Goal: Information Seeking & Learning: Find specific fact

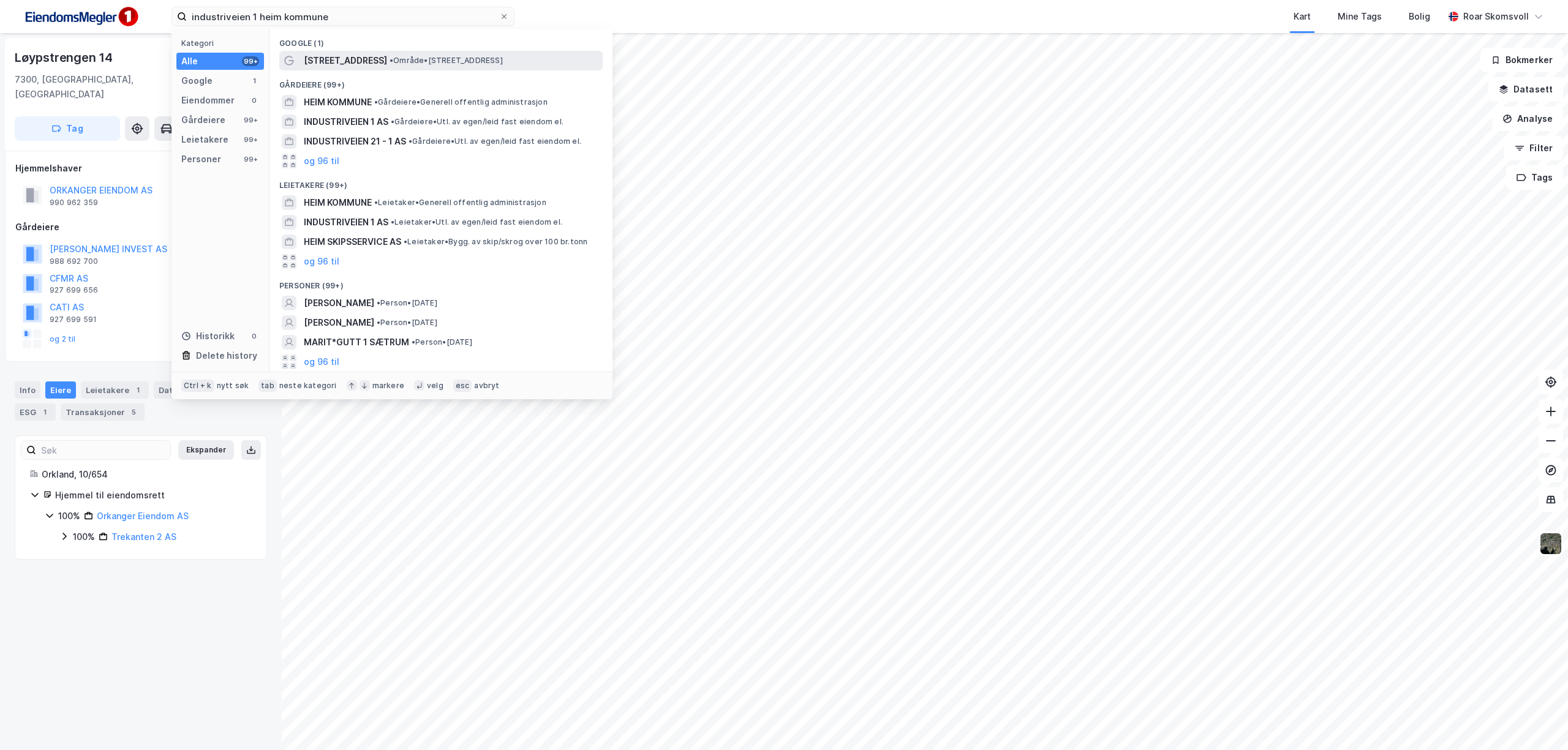
click at [390, 59] on span "• Område • [STREET_ADDRESS]" at bounding box center [446, 60] width 113 height 10
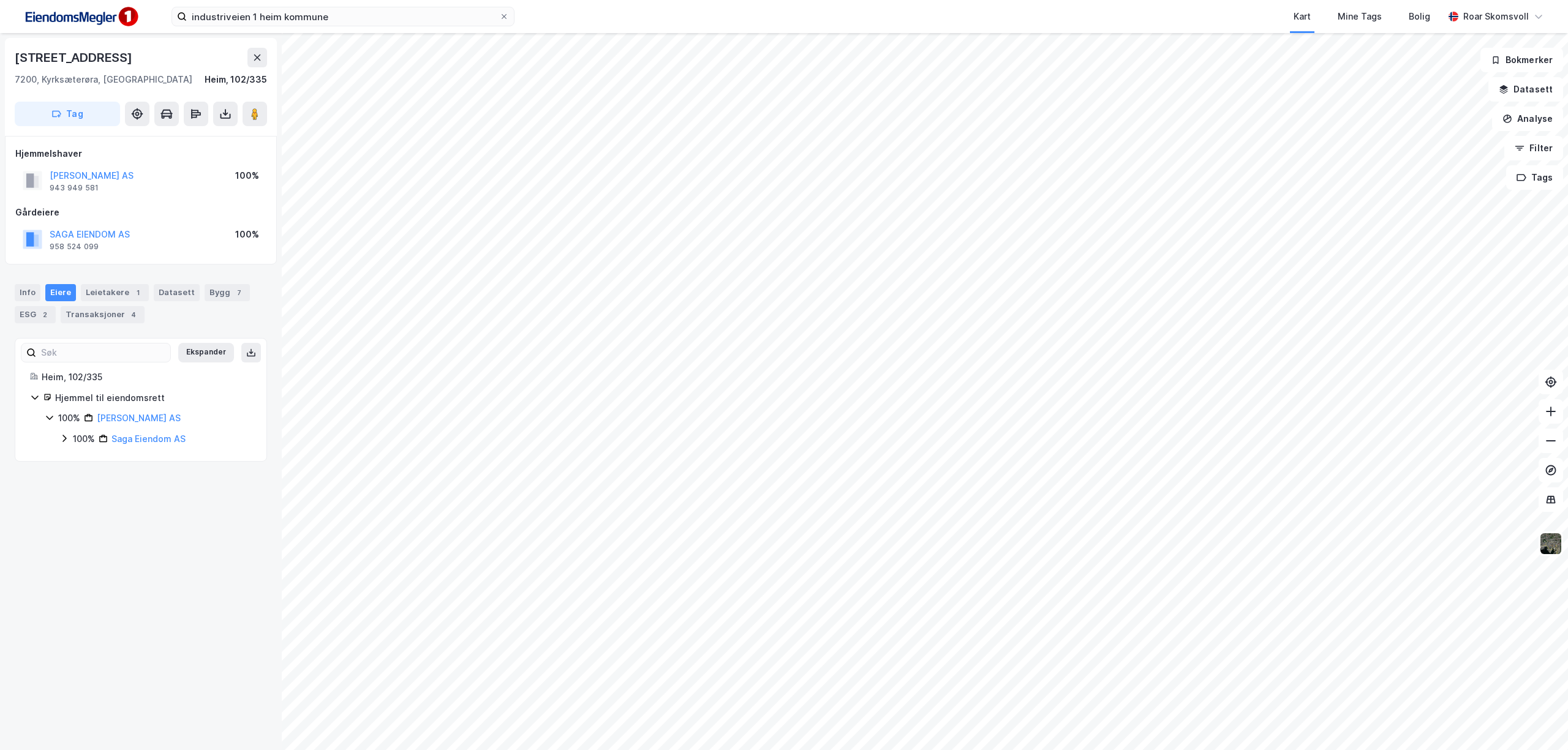
click at [65, 440] on icon at bounding box center [65, 438] width 4 height 7
click at [259, 119] on icon at bounding box center [255, 114] width 12 height 12
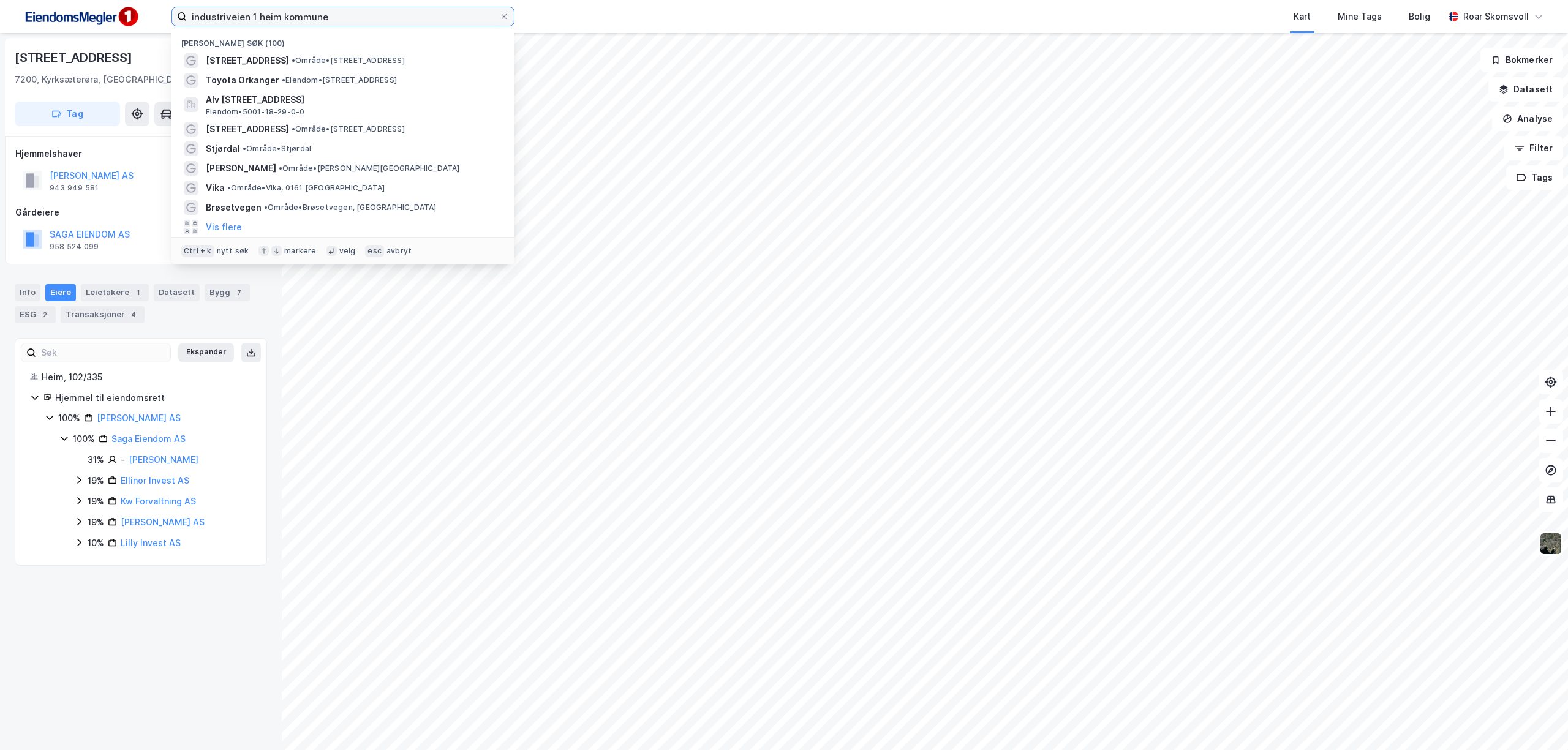
drag, startPoint x: 344, startPoint y: 14, endPoint x: 144, endPoint y: 20, distance: 200.1
click at [148, 20] on div "industriveien 1 heim kommune [GEOGRAPHIC_DATA] søk (100) Industriveien 1 • Områ…" at bounding box center [784, 16] width 1568 height 33
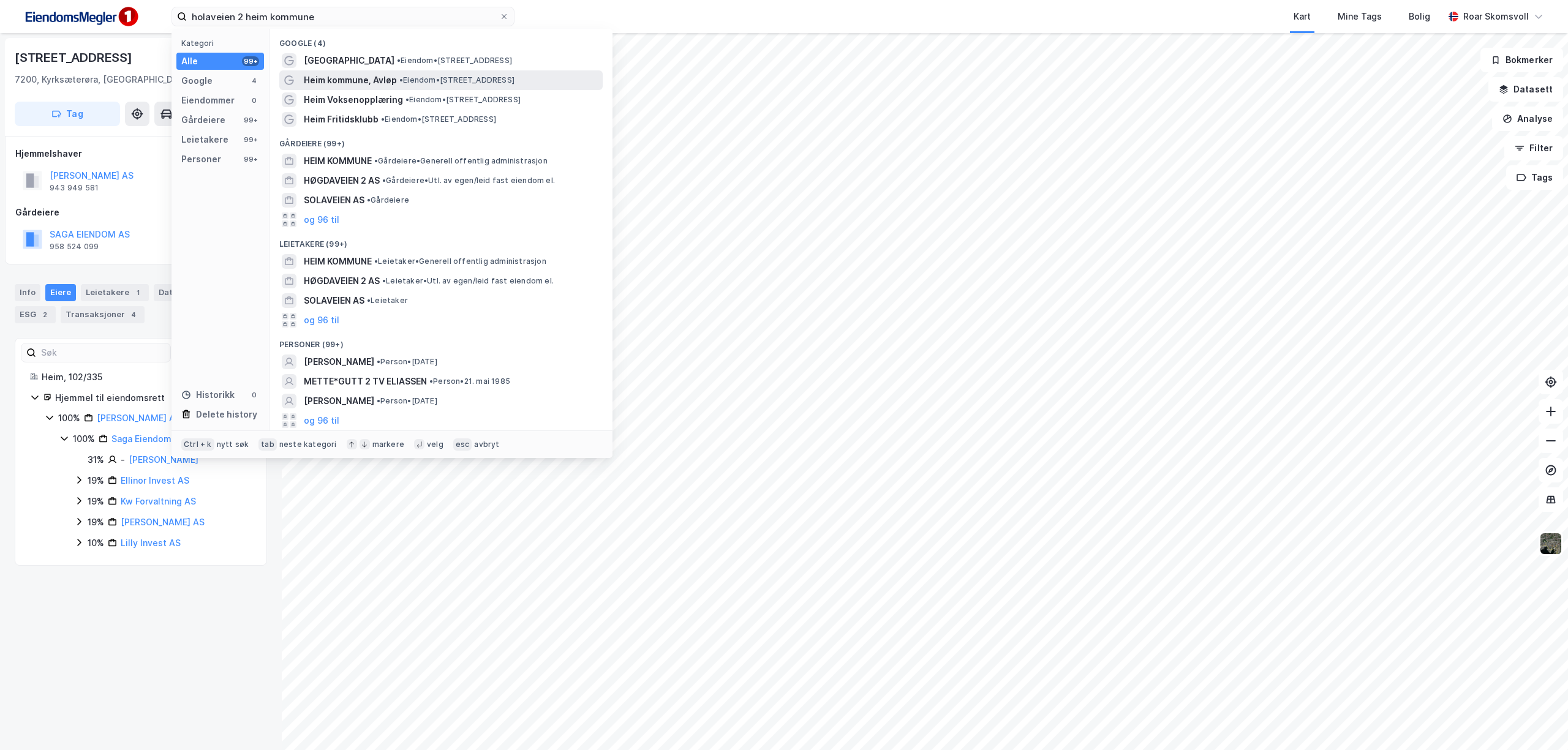
click at [382, 79] on span "Heim kommune, Avløp" at bounding box center [350, 80] width 93 height 14
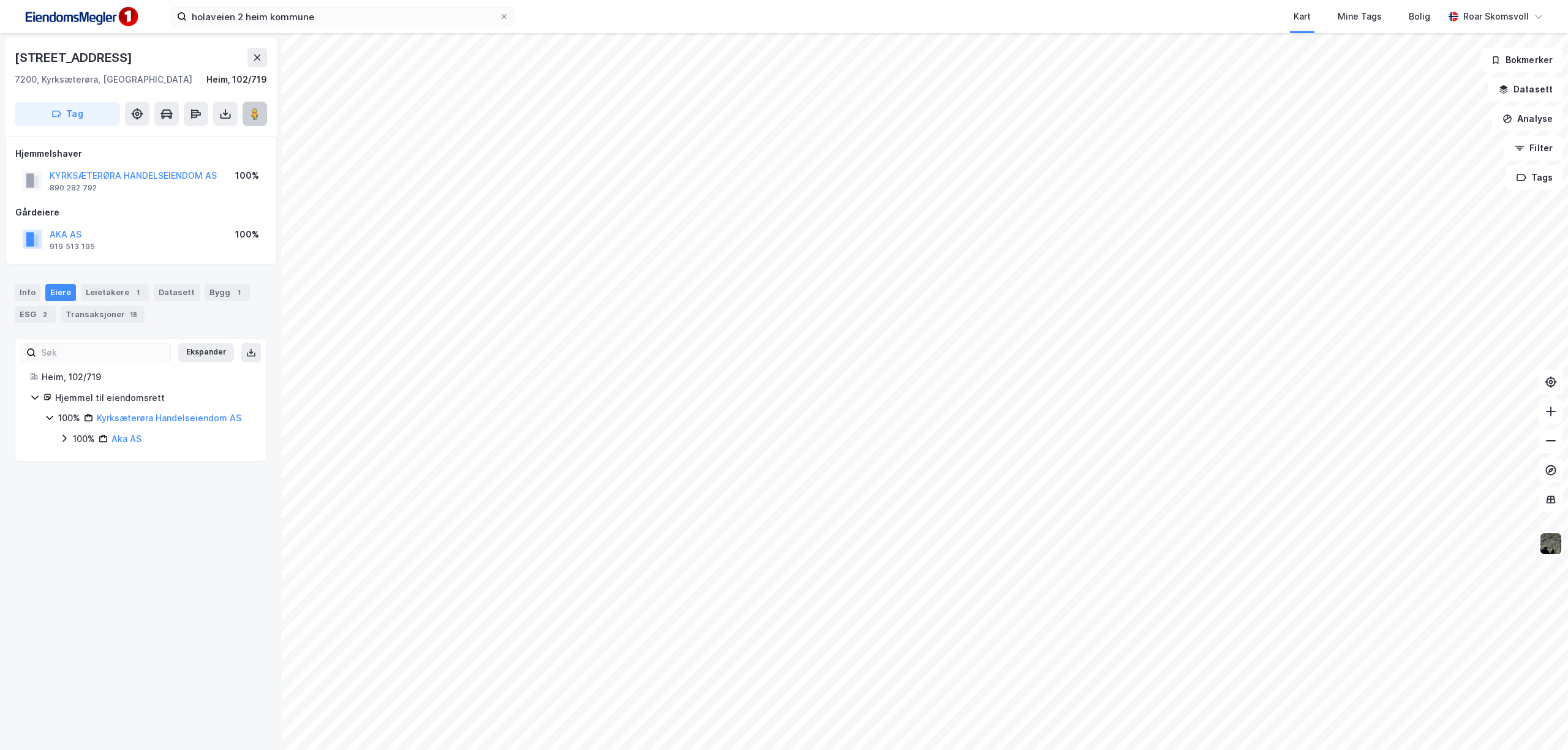
click at [256, 108] on image at bounding box center [254, 114] width 7 height 12
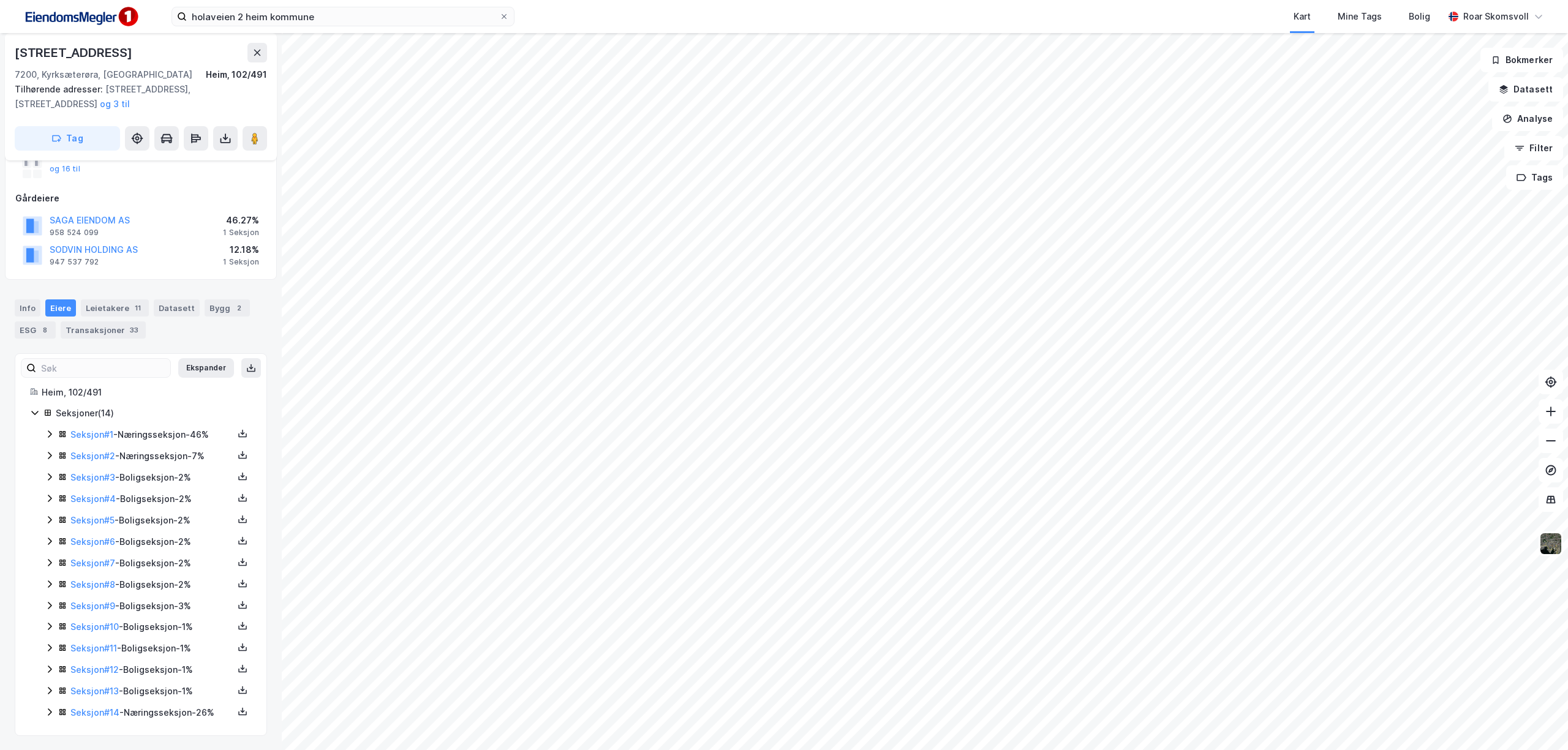
scroll to position [150, 0]
click at [52, 429] on icon at bounding box center [49, 433] width 10 height 10
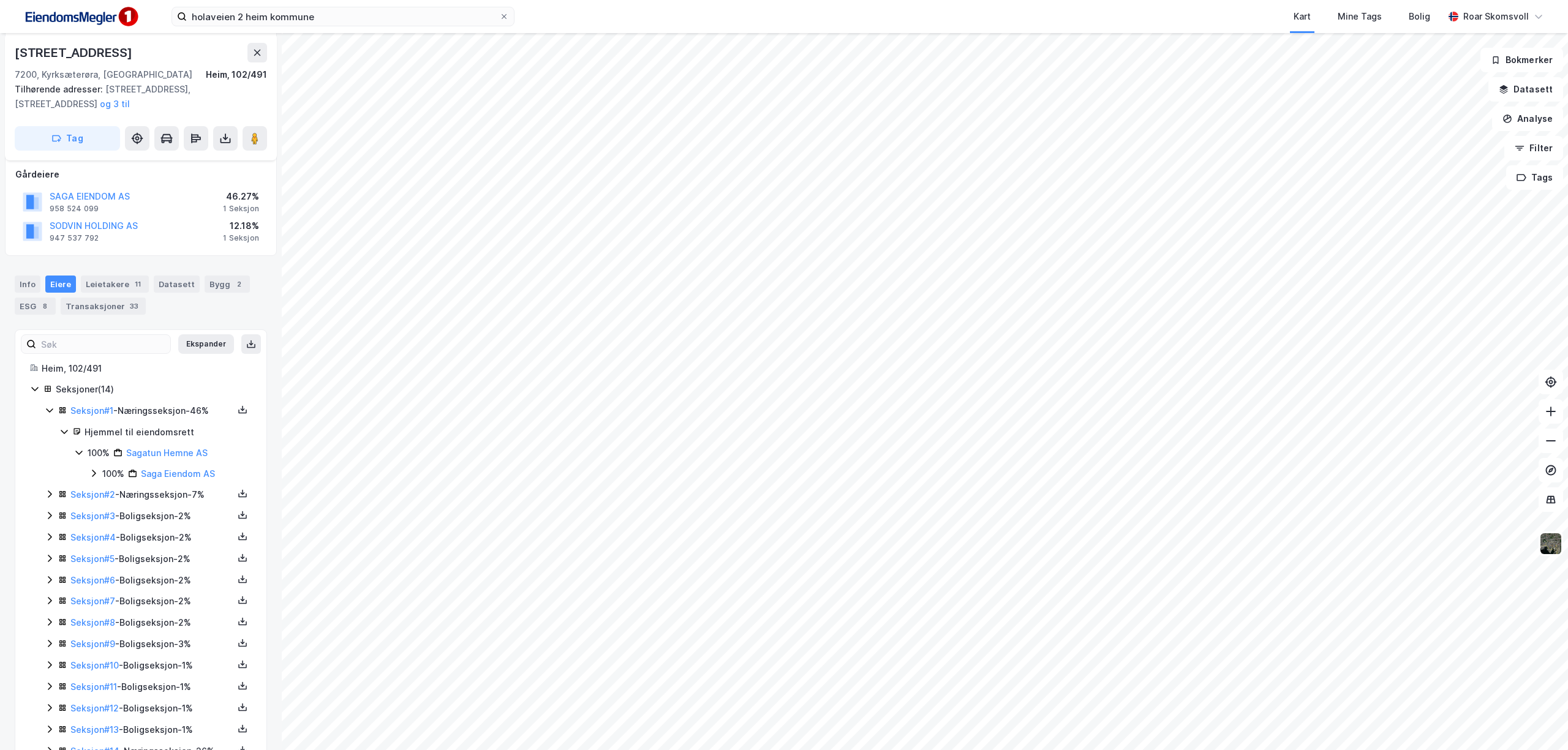
click at [52, 493] on icon at bounding box center [49, 494] width 10 height 10
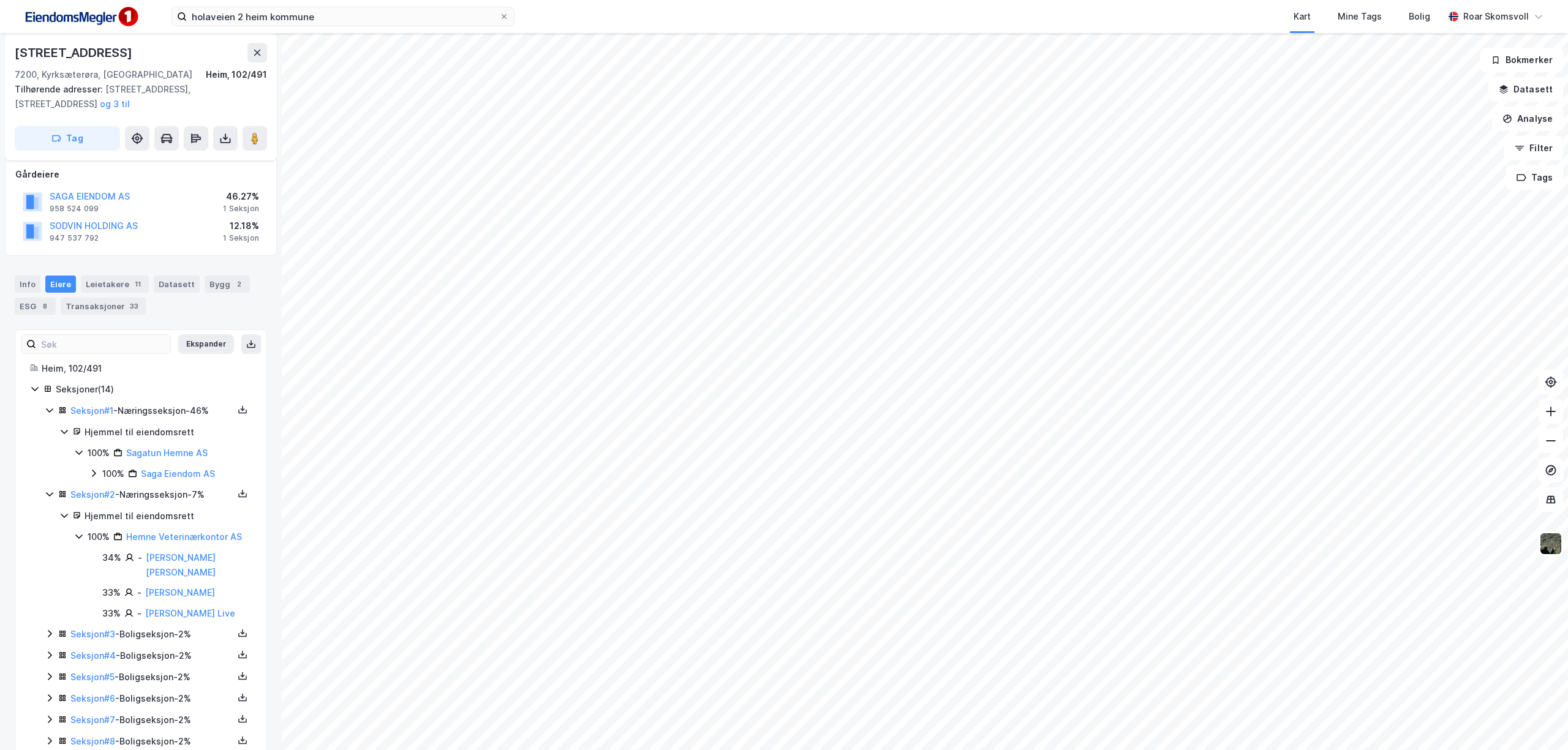
scroll to position [317, 0]
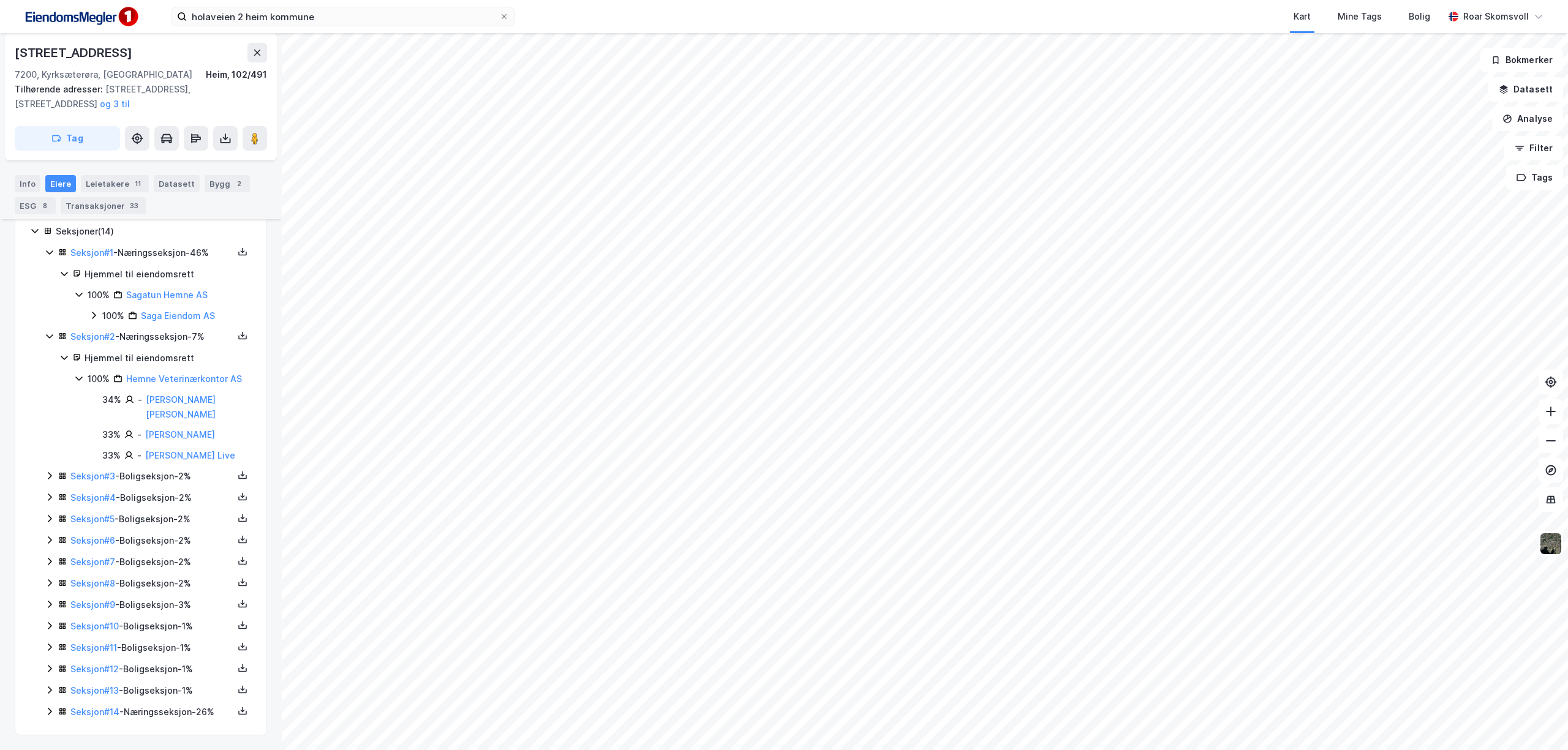
click at [44, 694] on div "Seksjoner ( 14 ) Seksjon # 1 - Næringsseksjon - 46% Hjemmel til eiendomsrett 10…" at bounding box center [141, 472] width 222 height 496
click at [52, 707] on icon at bounding box center [49, 711] width 10 height 10
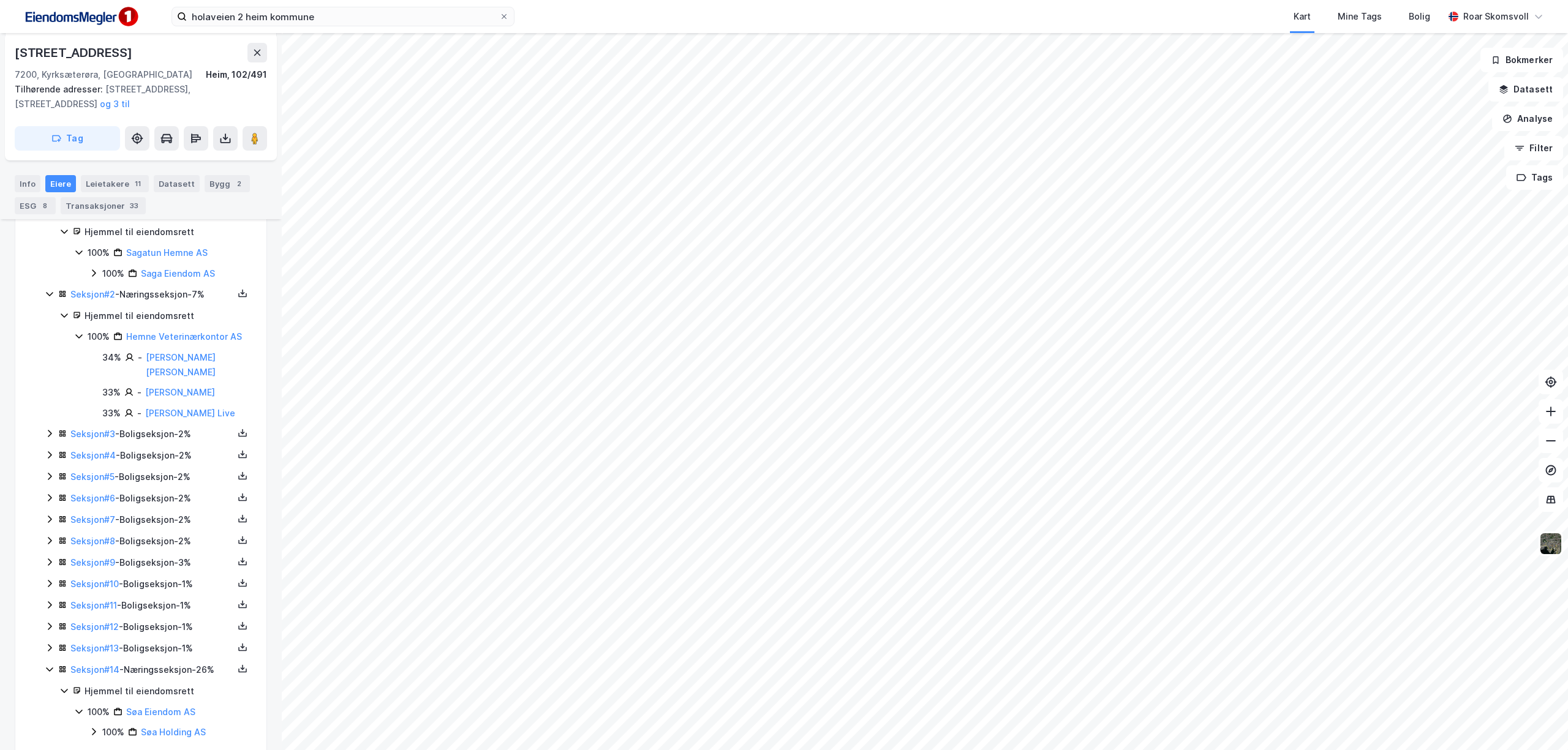
scroll to position [380, 0]
click at [93, 714] on icon at bounding box center [94, 712] width 4 height 7
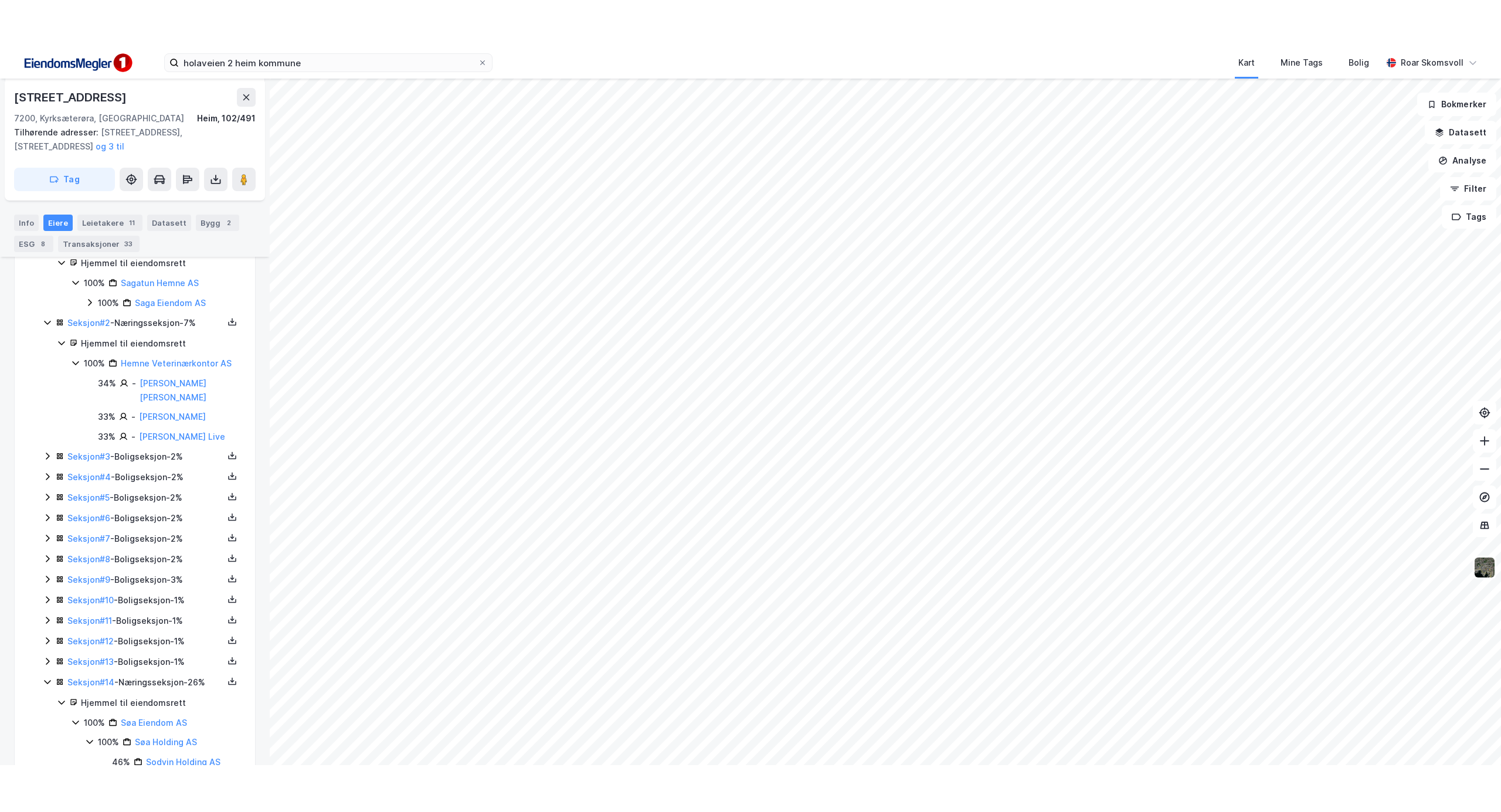
scroll to position [268, 0]
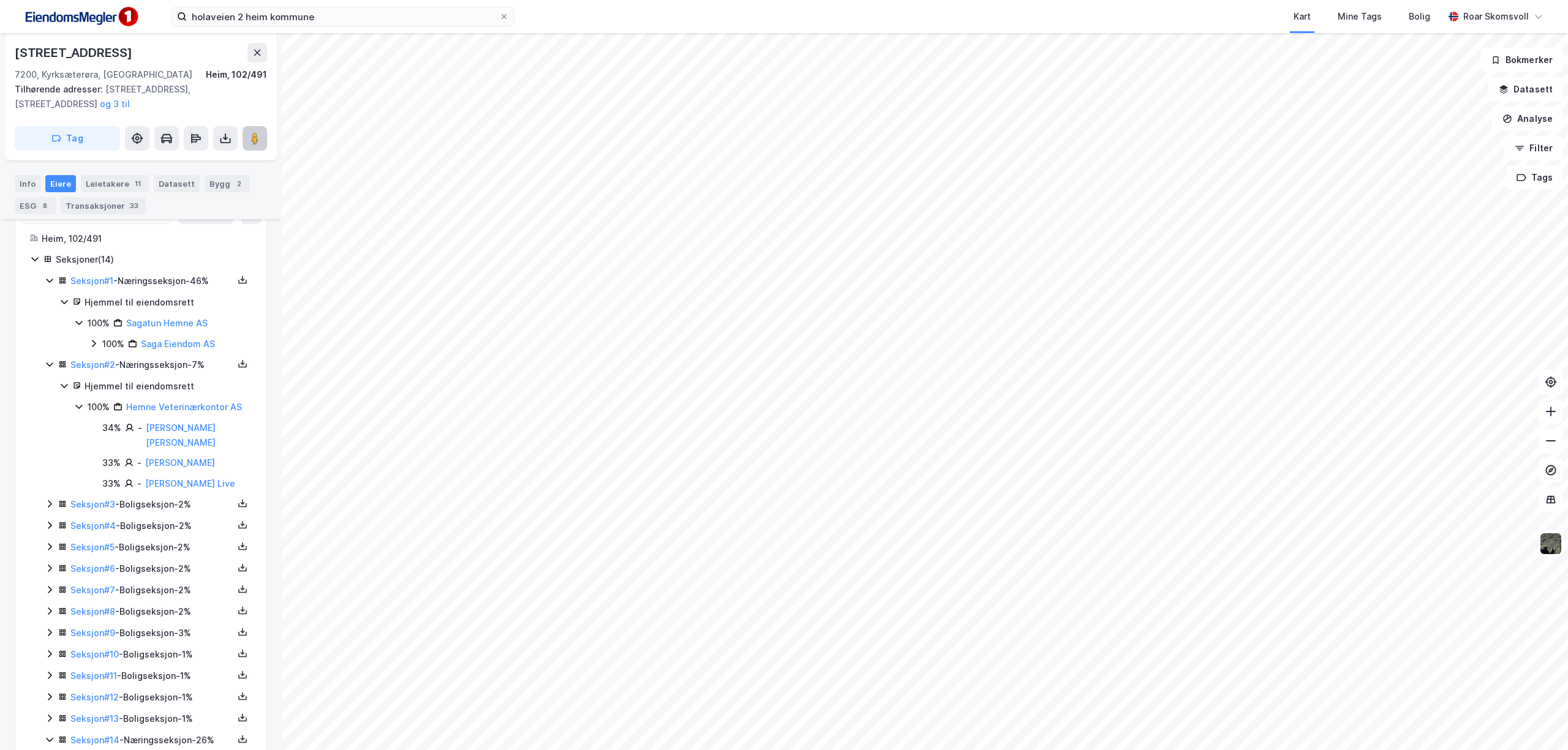
click at [258, 138] on image at bounding box center [254, 138] width 7 height 12
click at [353, 20] on input "holaveien 2 heim kommune" at bounding box center [343, 16] width 312 height 18
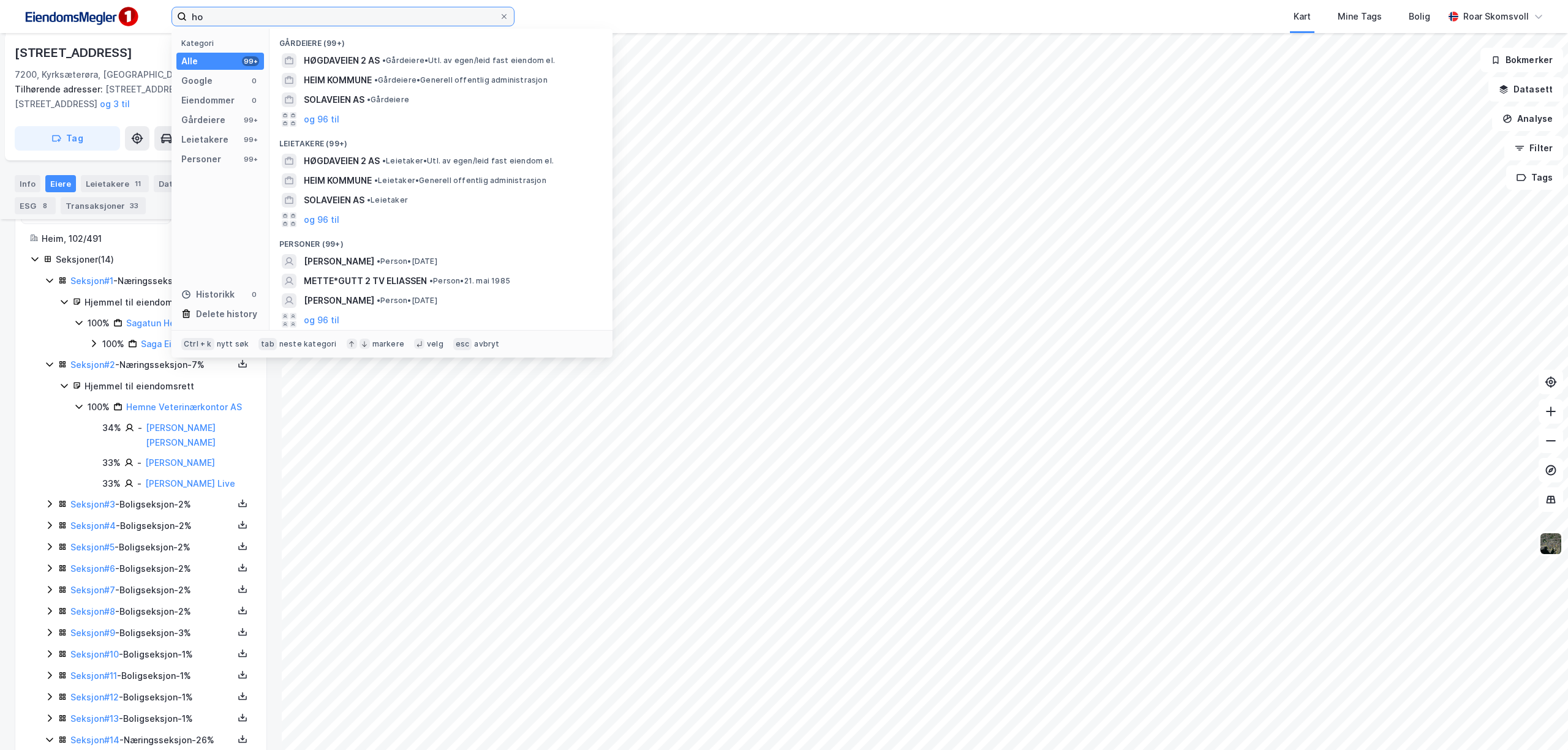
type input "h"
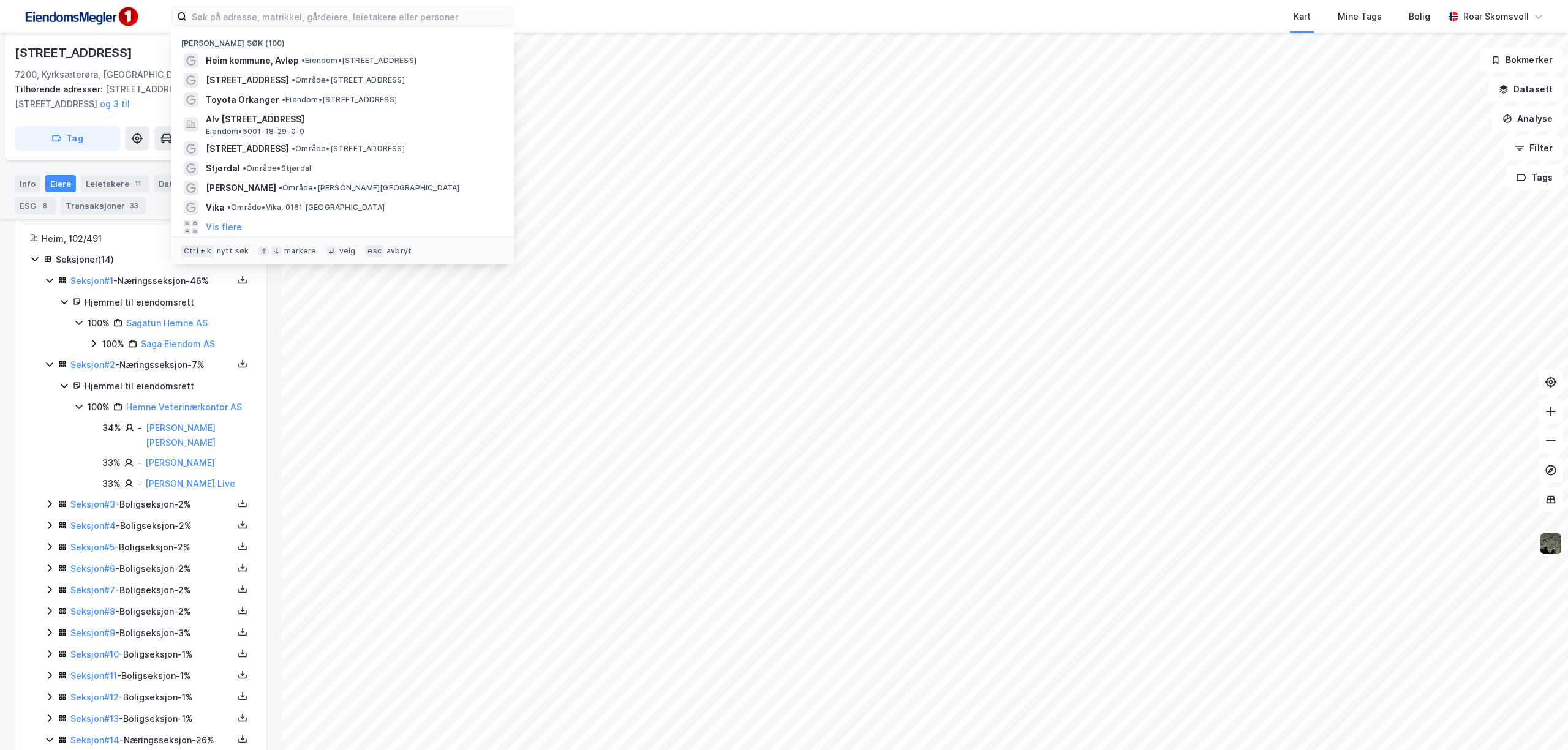
click at [592, 3] on div "Kart Mine Tags Bolig" at bounding box center [1009, 16] width 871 height 33
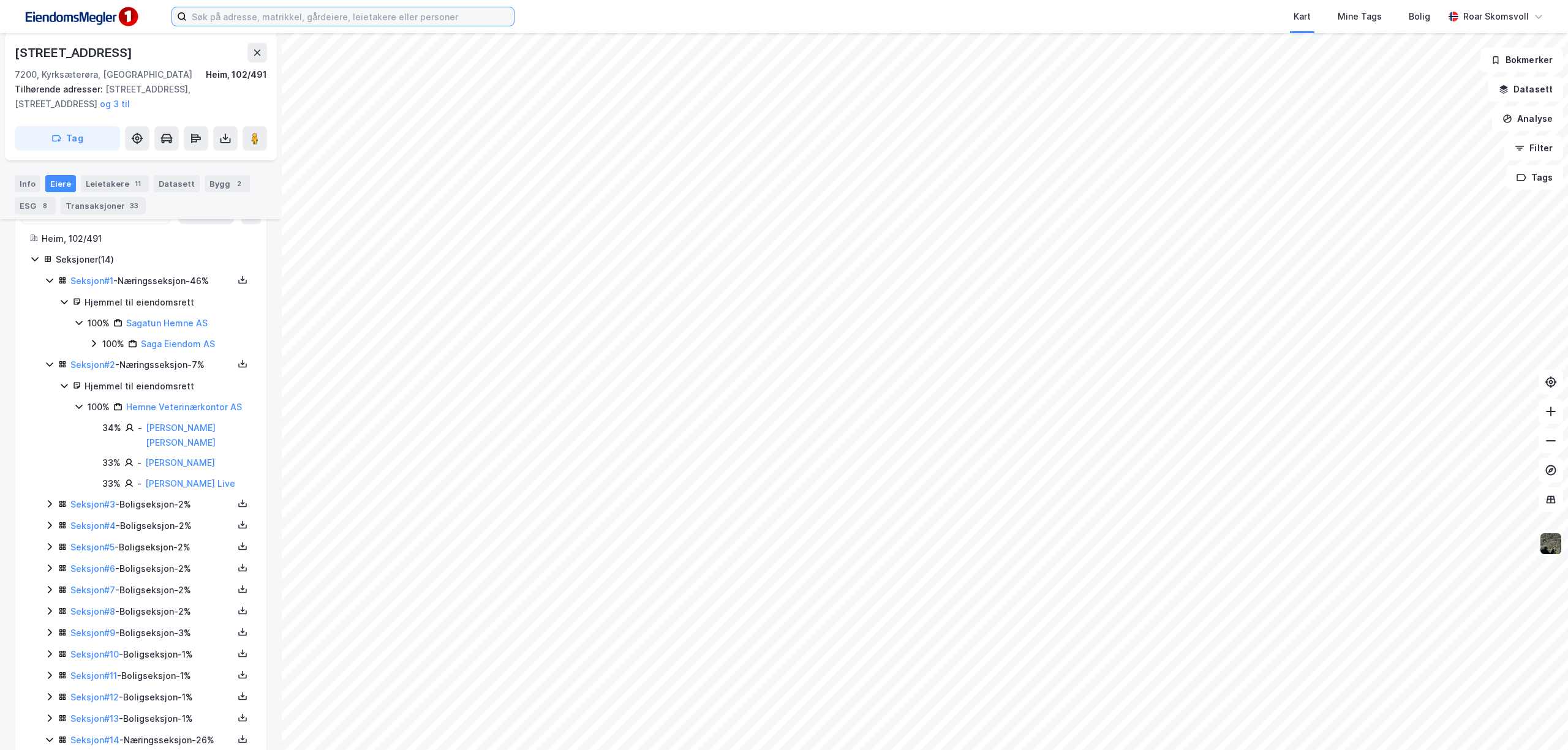
click at [464, 14] on input at bounding box center [350, 16] width 327 height 18
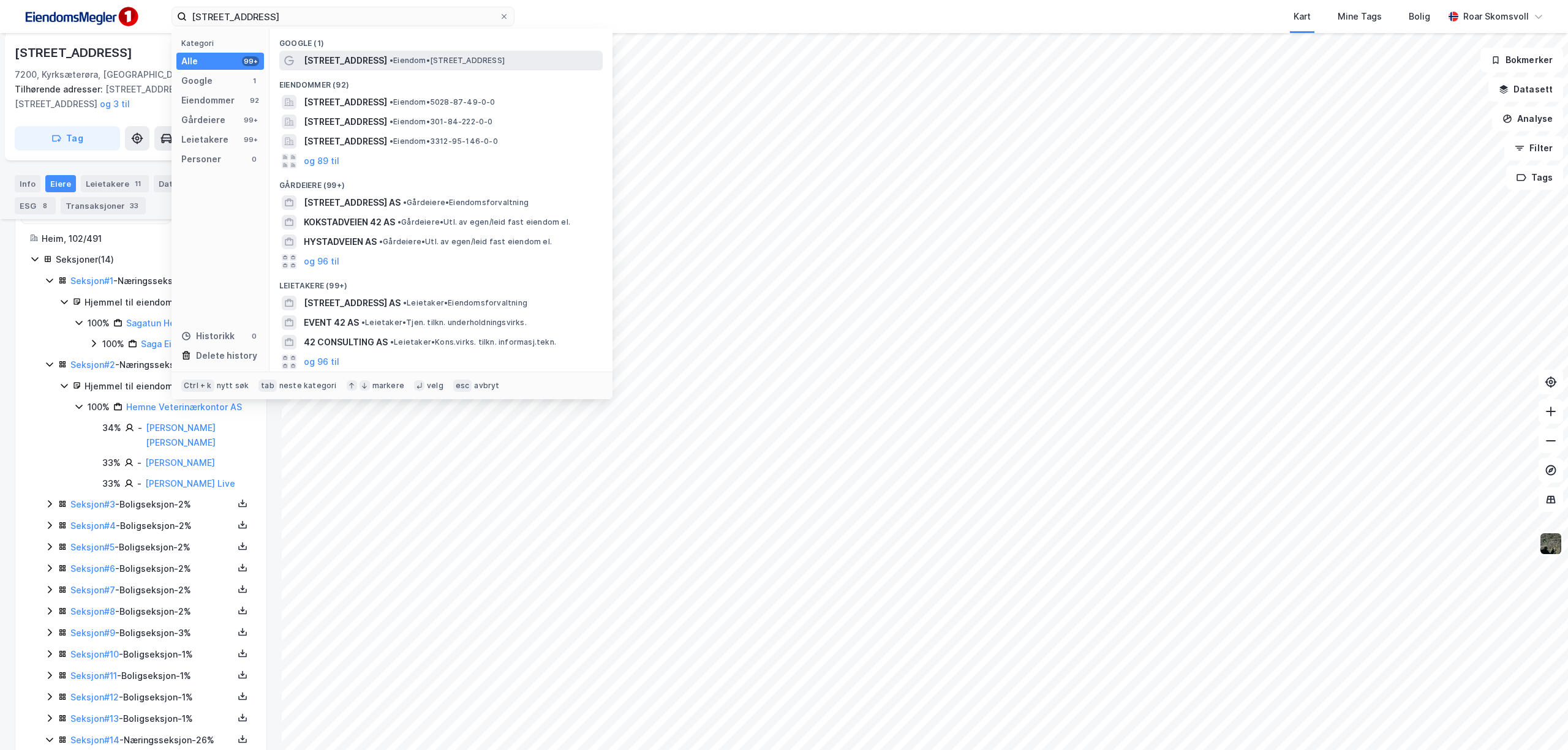
click at [350, 57] on span "[STREET_ADDRESS]" at bounding box center [345, 61] width 83 height 14
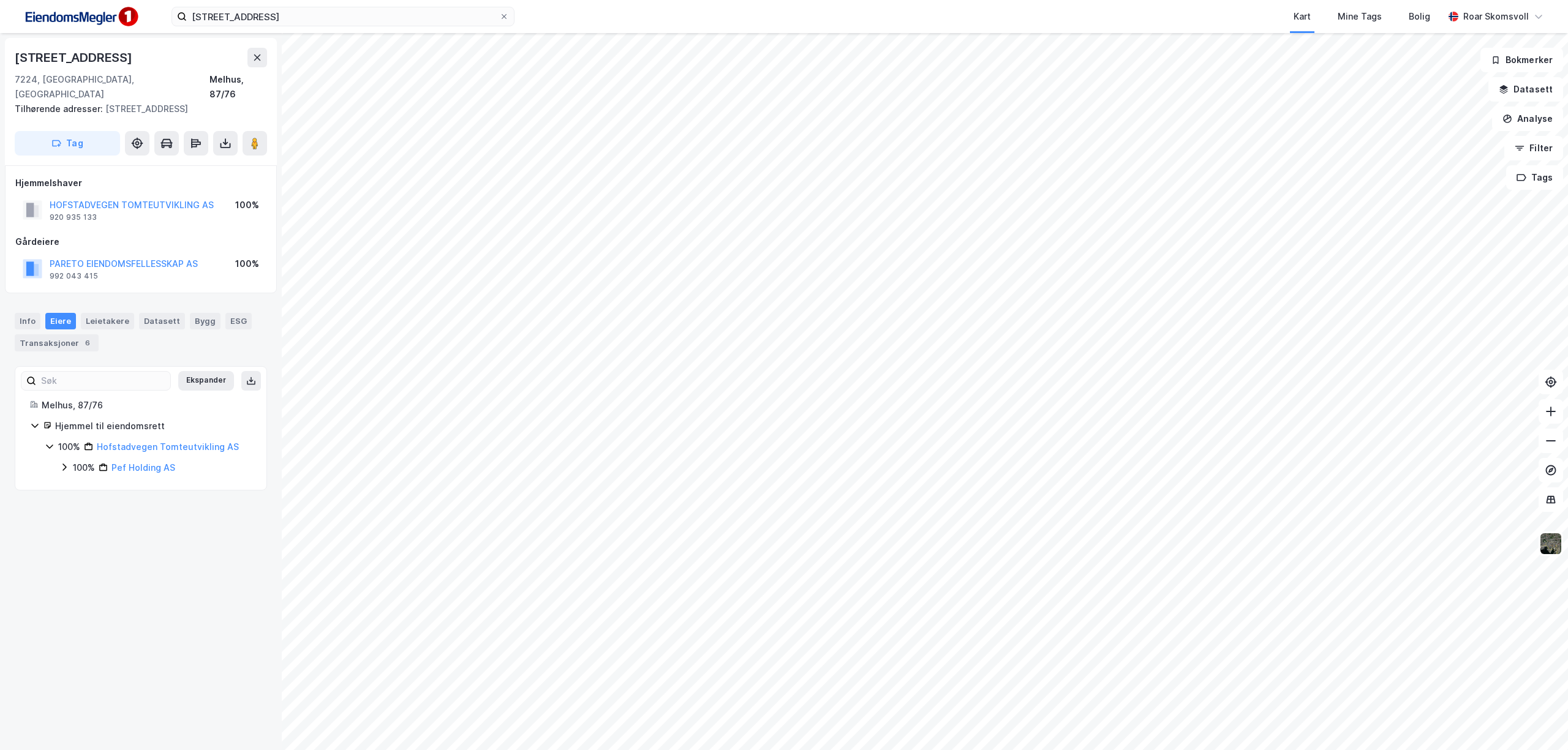
click at [60, 461] on div "100% Pef Holding AS" at bounding box center [156, 468] width 192 height 14
click at [79, 484] on icon at bounding box center [79, 487] width 4 height 7
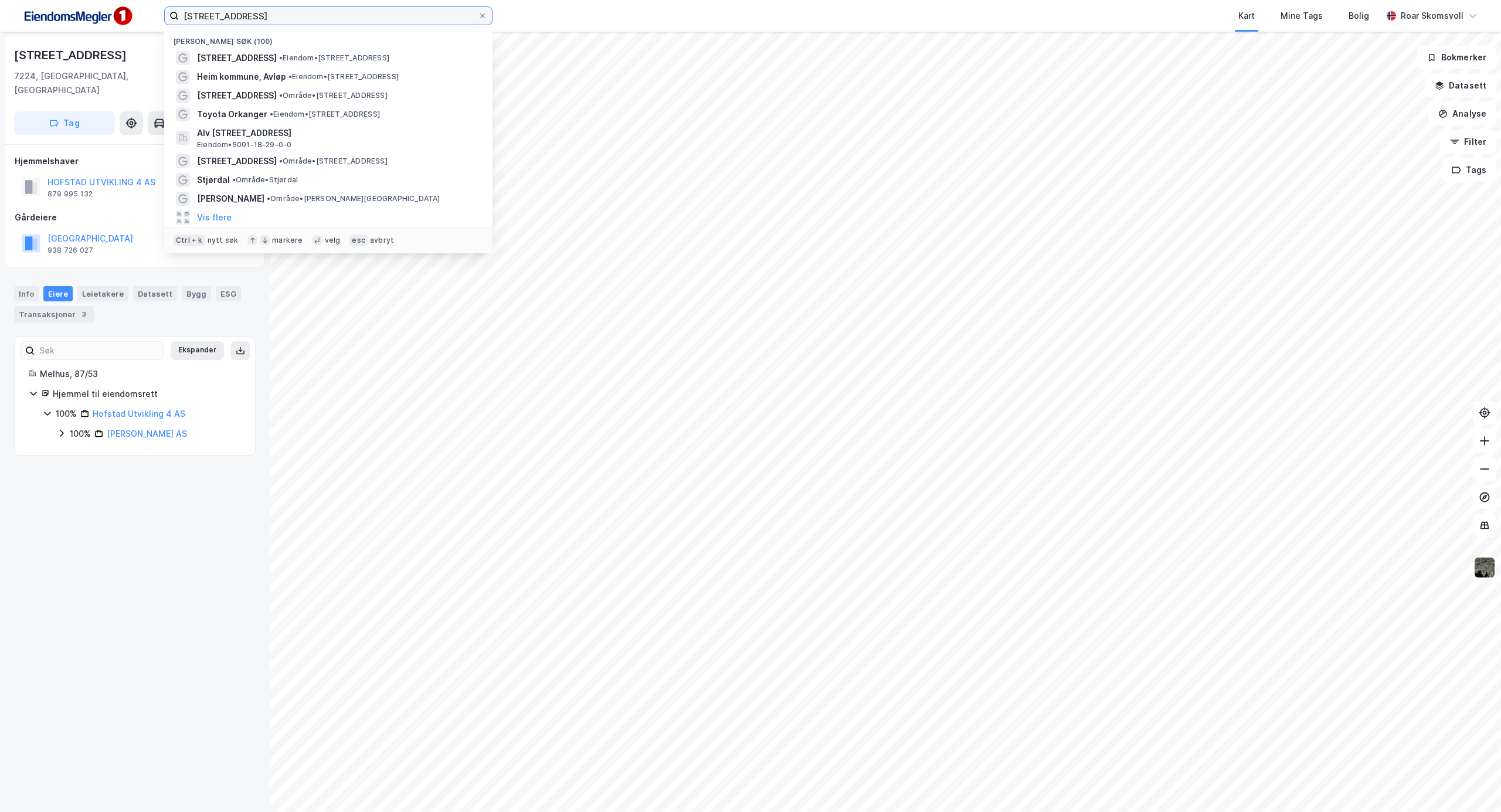
drag, startPoint x: 270, startPoint y: 17, endPoint x: -6, endPoint y: 3, distance: 276.4
click at [0, 3] on html "[STREET_ADDRESS] Nylige søk (100) [STREET_ADDRESS] • Eiendom • [STREET_ADDRESS]…" at bounding box center [750, 406] width 1501 height 812
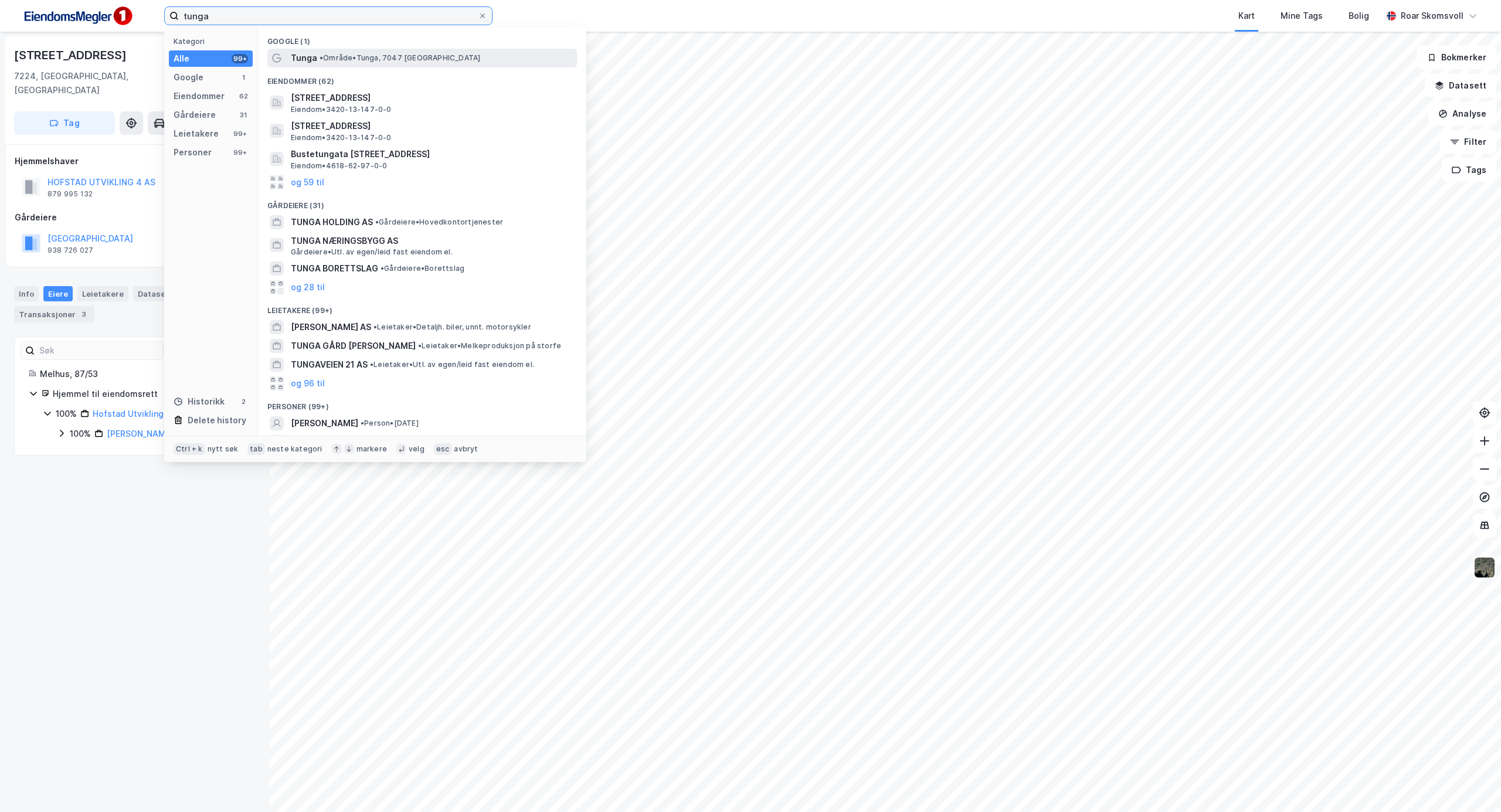
type input "tunga"
click at [340, 59] on span "• Område • Tunga, [GEOGRAPHIC_DATA]" at bounding box center [400, 58] width 161 height 9
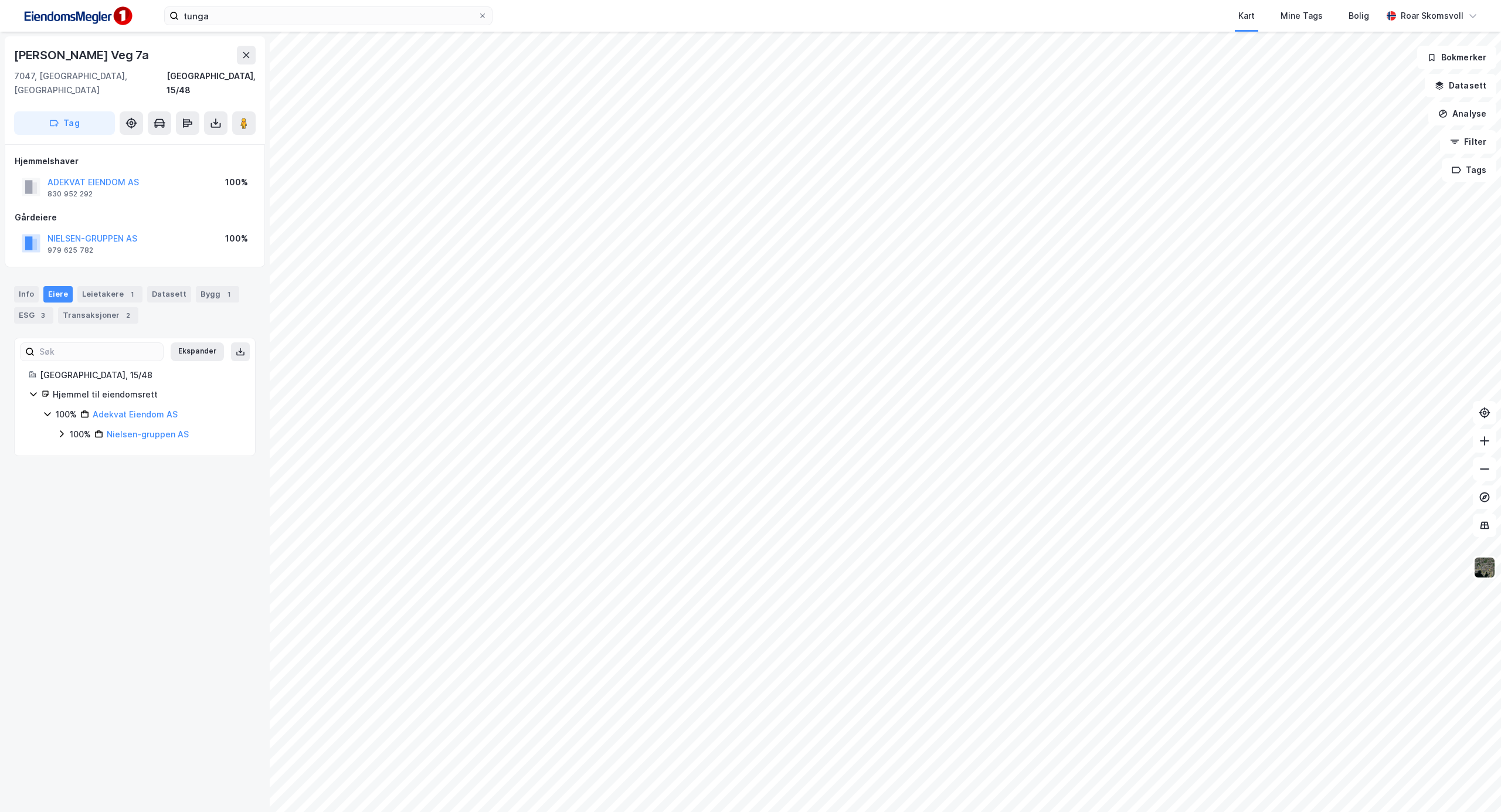
drag, startPoint x: 148, startPoint y: 55, endPoint x: 1, endPoint y: 55, distance: 147.0
